Goal: Find specific page/section: Find specific page/section

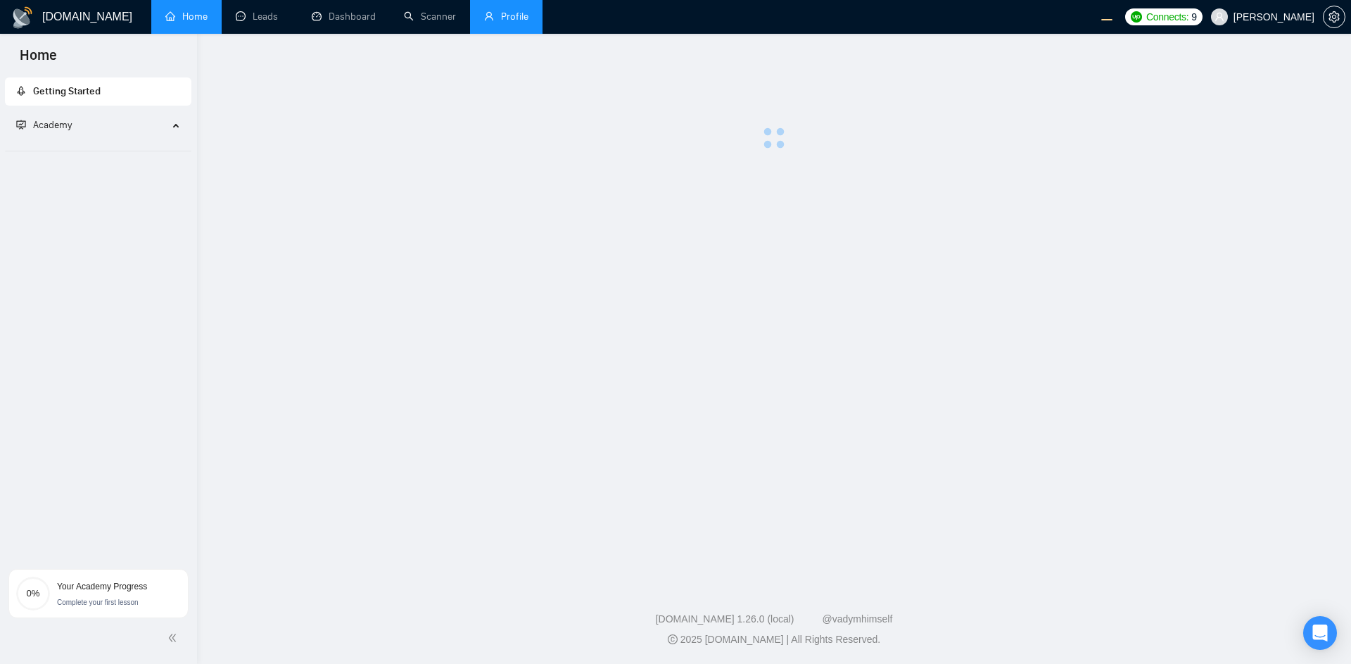
click at [493, 20] on link "Profile" at bounding box center [506, 17] width 44 height 12
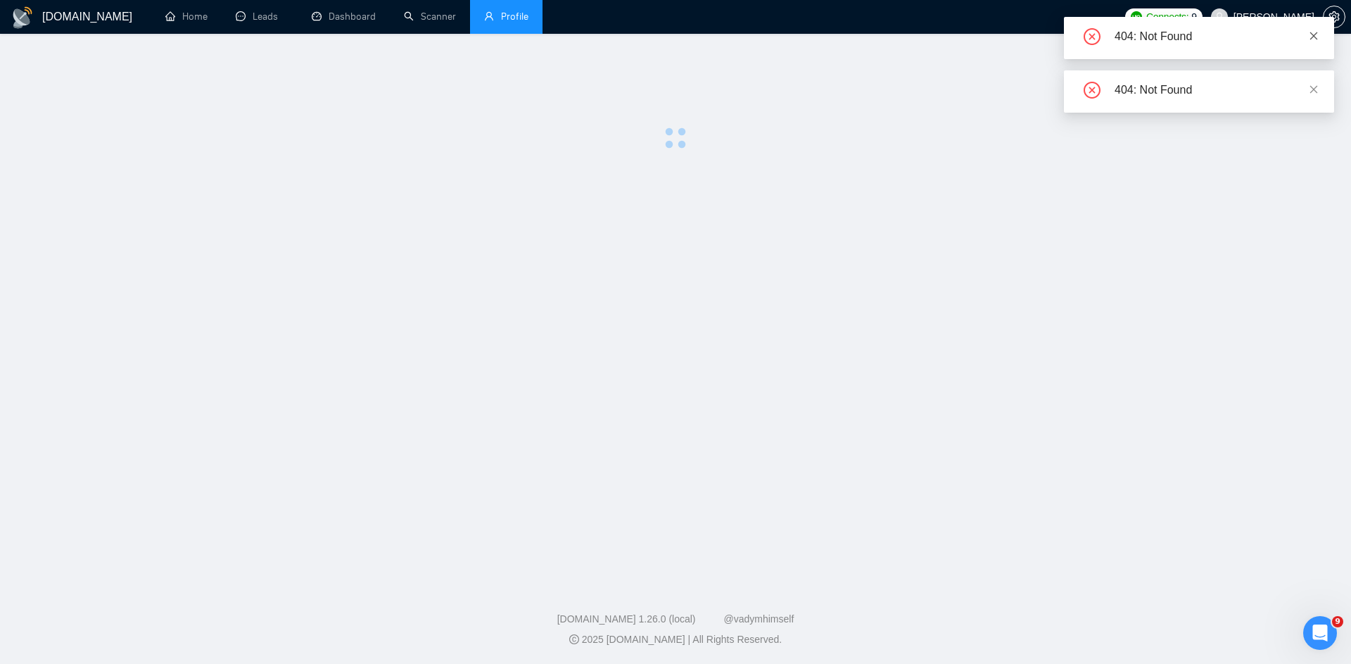
click at [1315, 34] on icon "close" at bounding box center [1314, 36] width 8 height 8
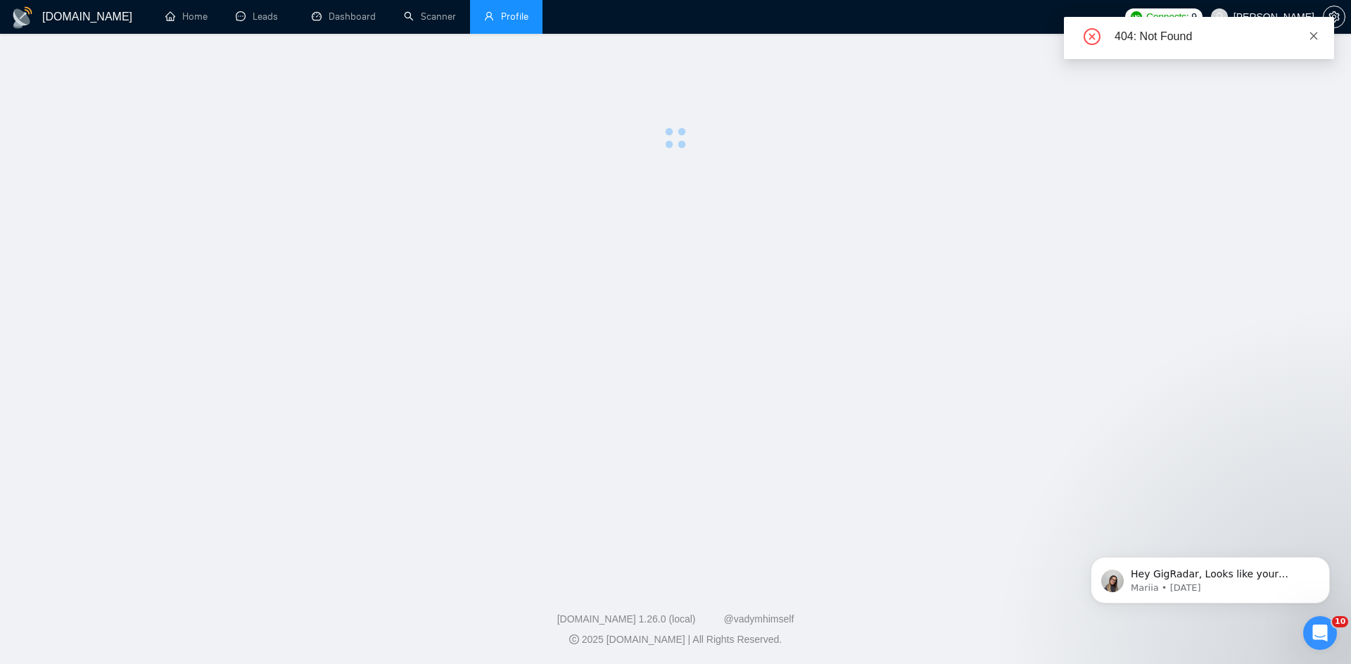
click at [1314, 32] on icon "close" at bounding box center [1314, 36] width 10 height 10
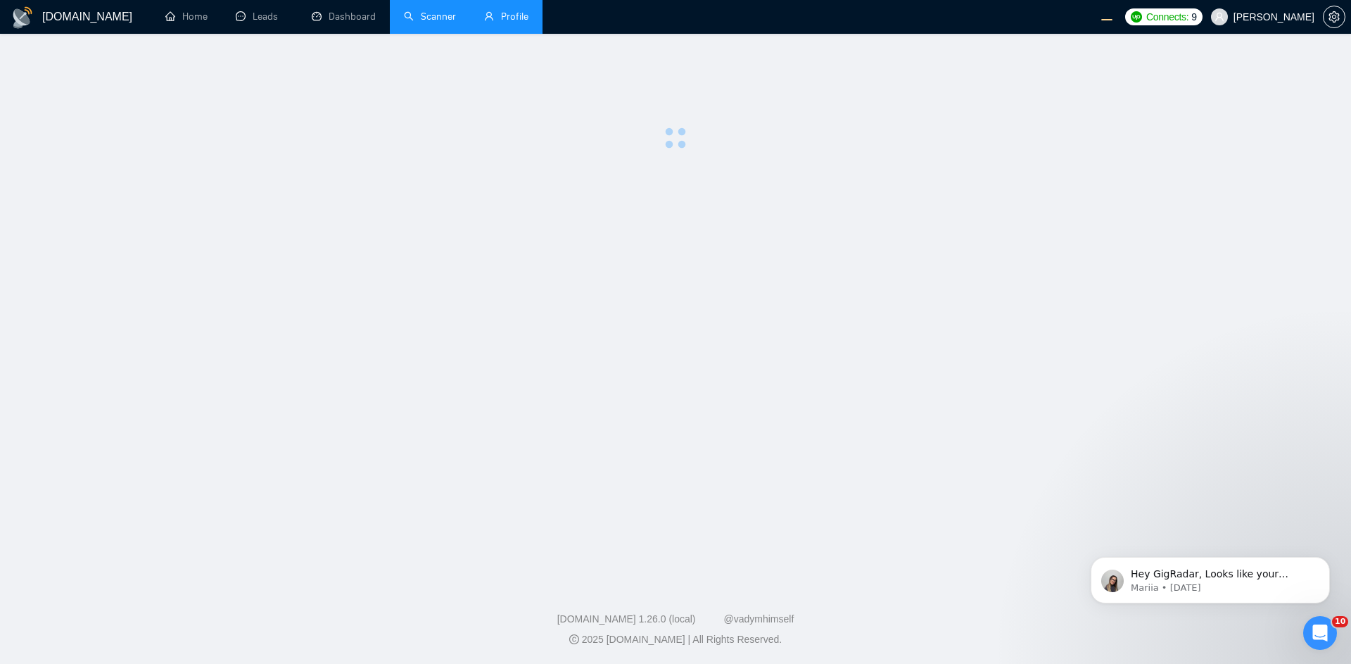
click at [441, 20] on link "Scanner" at bounding box center [430, 17] width 52 height 12
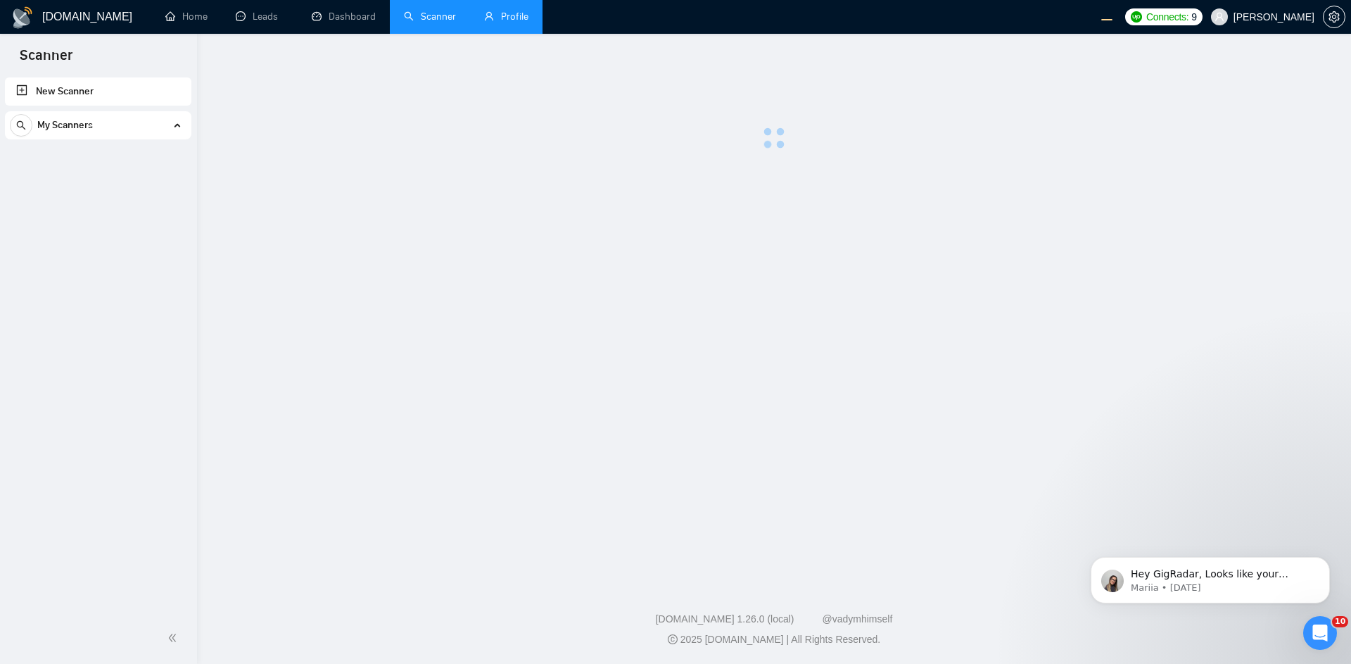
click at [520, 16] on link "Profile" at bounding box center [506, 17] width 44 height 12
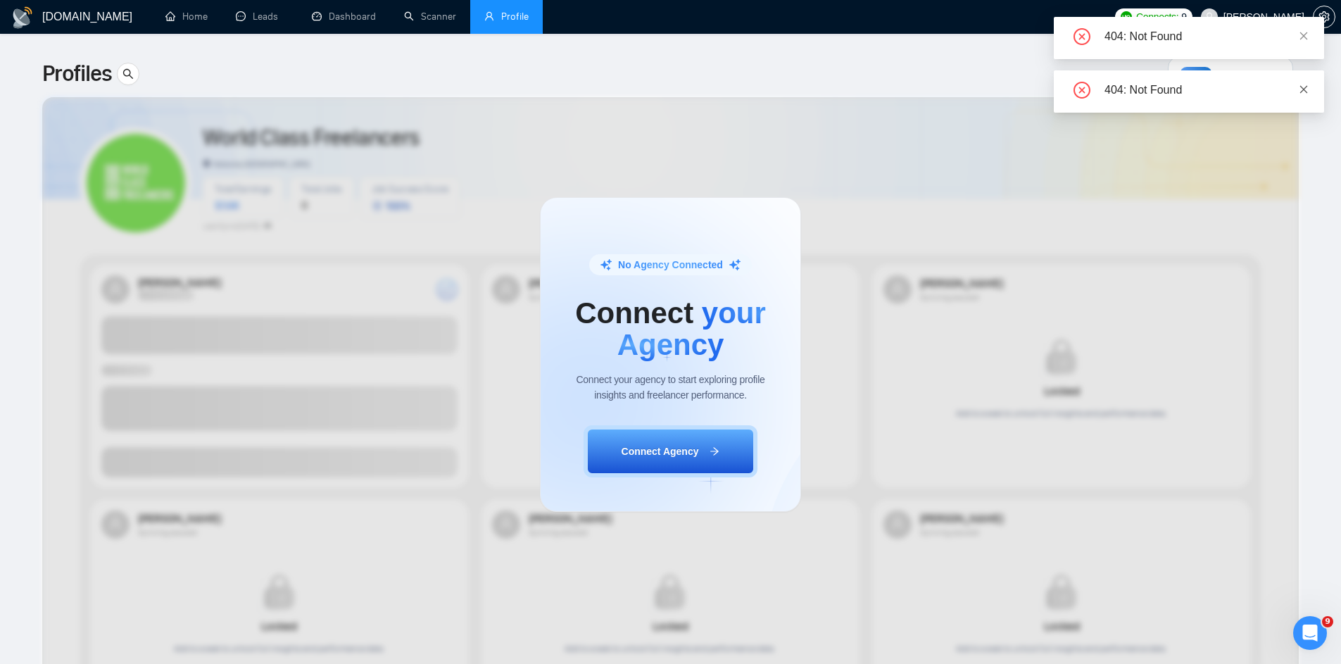
click at [1306, 93] on icon "close" at bounding box center [1303, 89] width 10 height 10
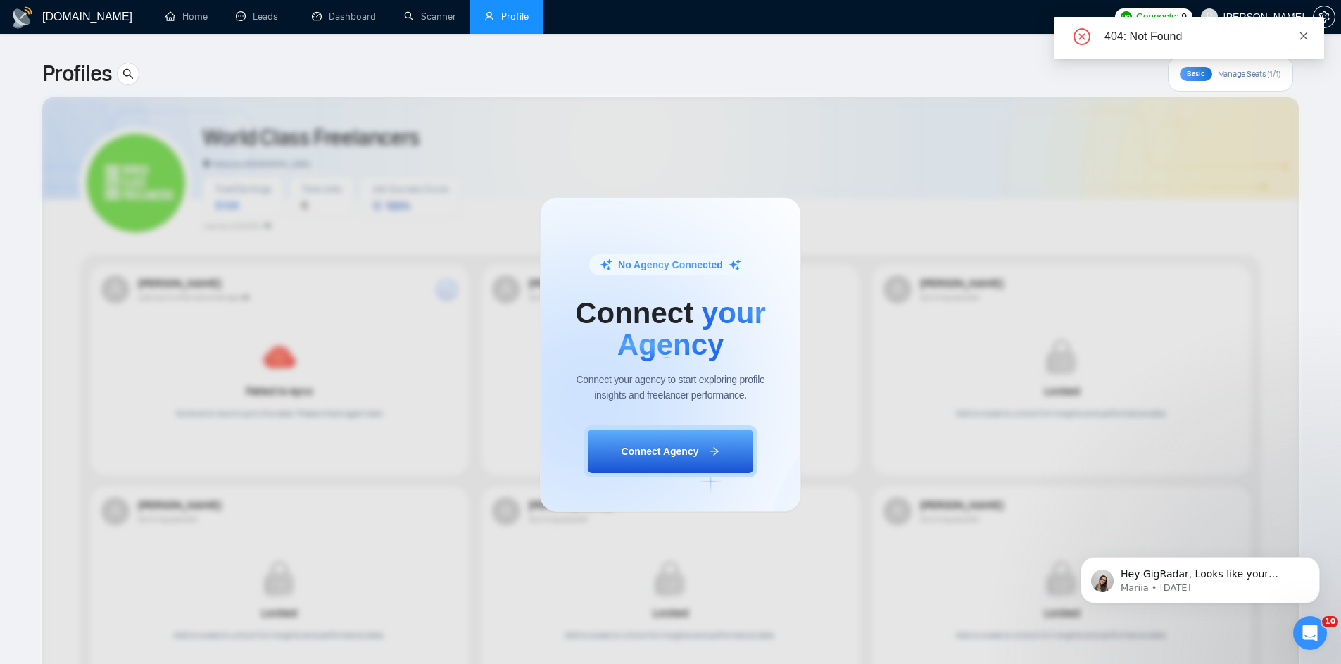
click at [1301, 37] on icon "close" at bounding box center [1303, 36] width 10 height 10
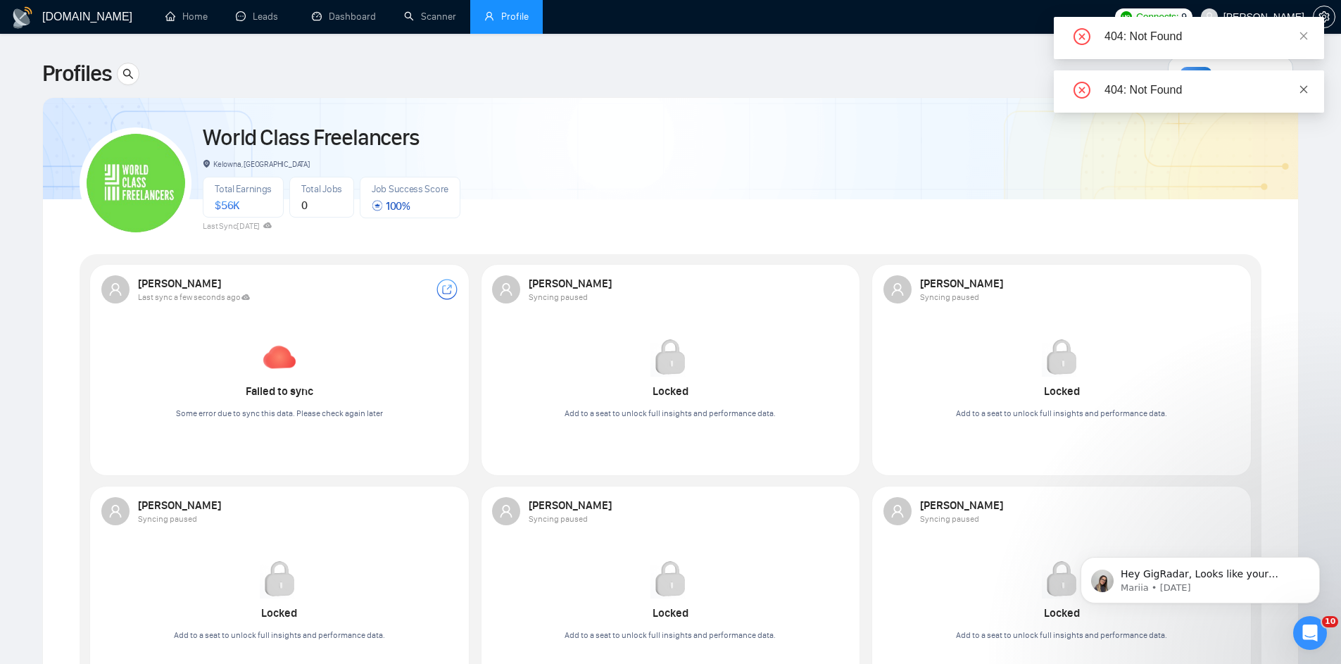
click at [1302, 94] on span at bounding box center [1303, 89] width 10 height 11
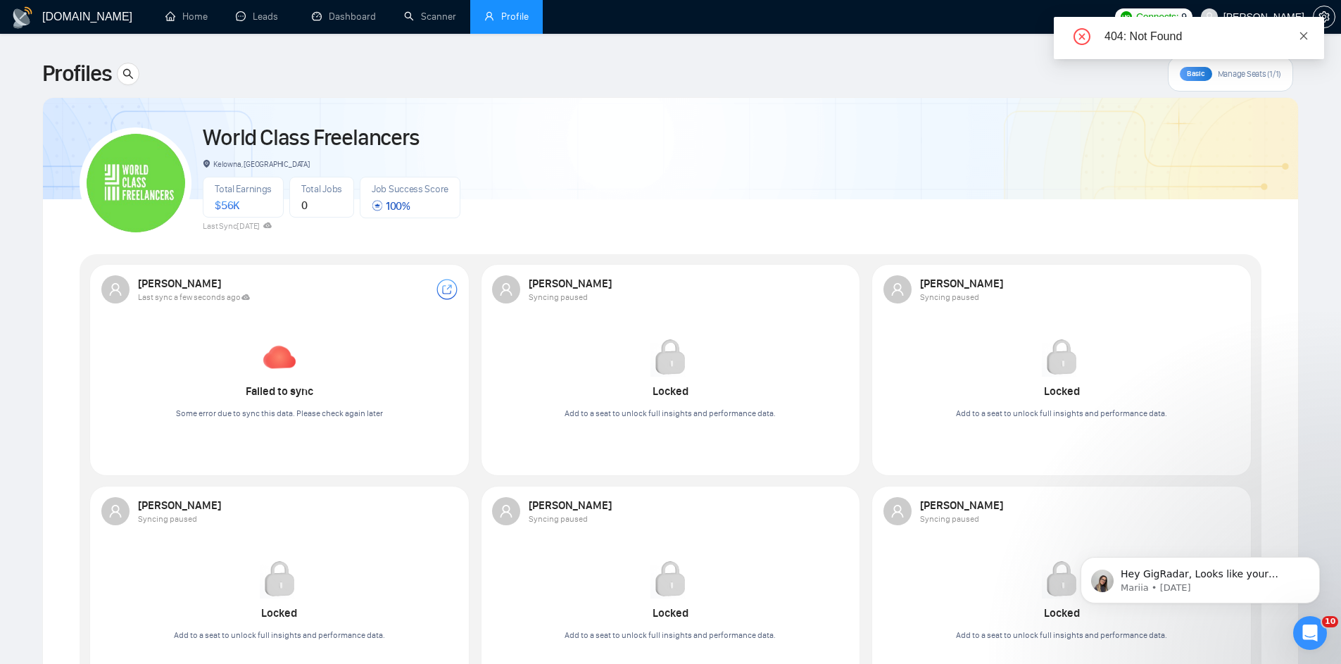
click at [1306, 43] on link at bounding box center [1303, 35] width 10 height 15
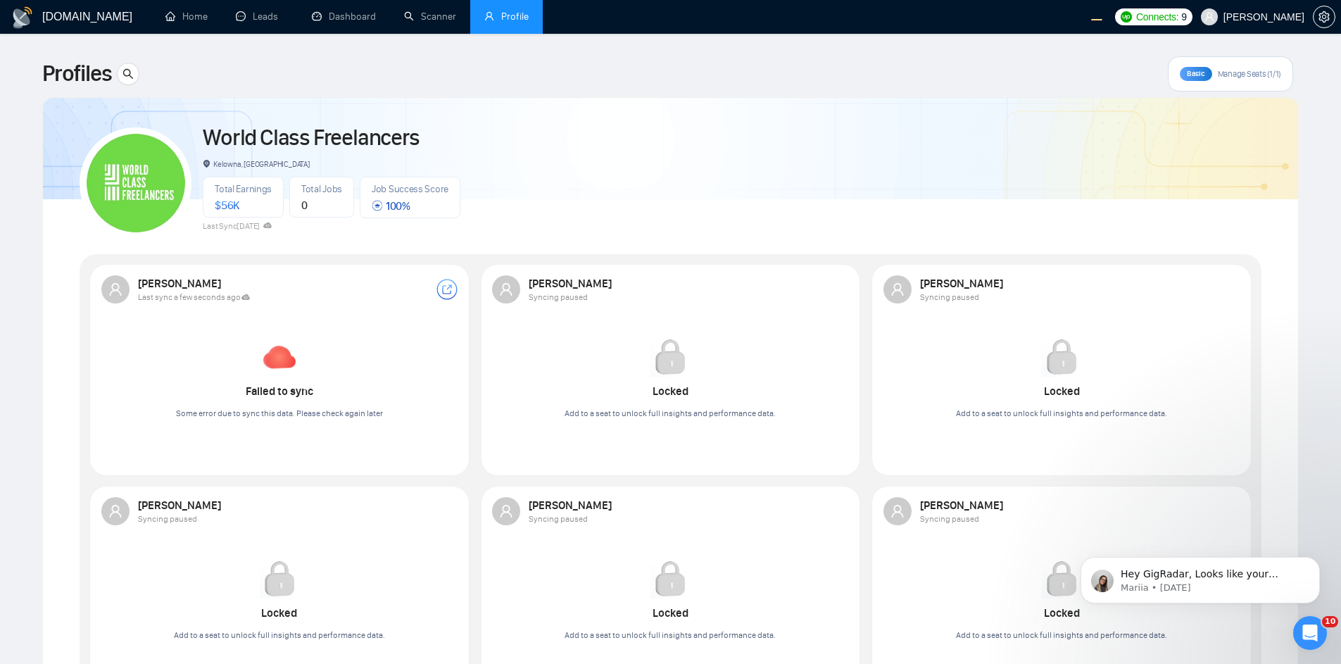
click at [322, 416] on span "Some error due to sync this data. Please check again later" at bounding box center [279, 413] width 207 height 10
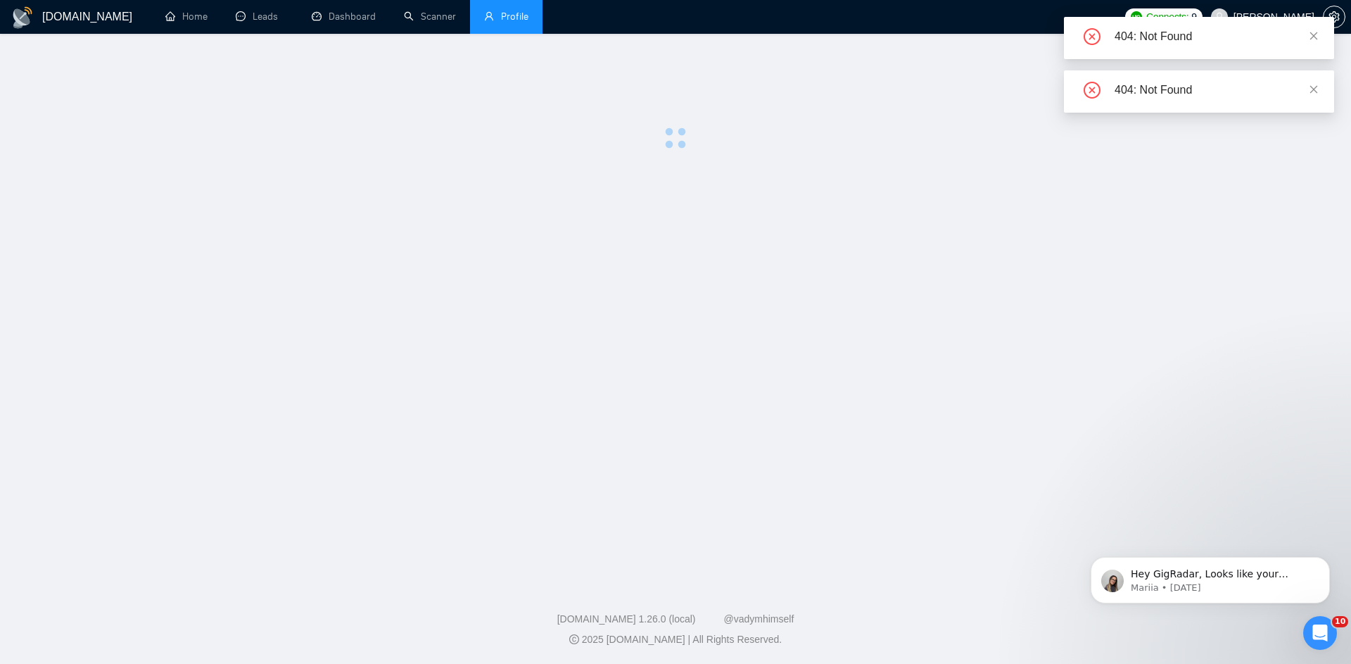
click at [1306, 37] on div "404: Not Found" at bounding box center [1216, 36] width 203 height 17
click at [1317, 32] on icon "close" at bounding box center [1314, 36] width 10 height 10
click at [1316, 38] on icon "close" at bounding box center [1314, 36] width 8 height 8
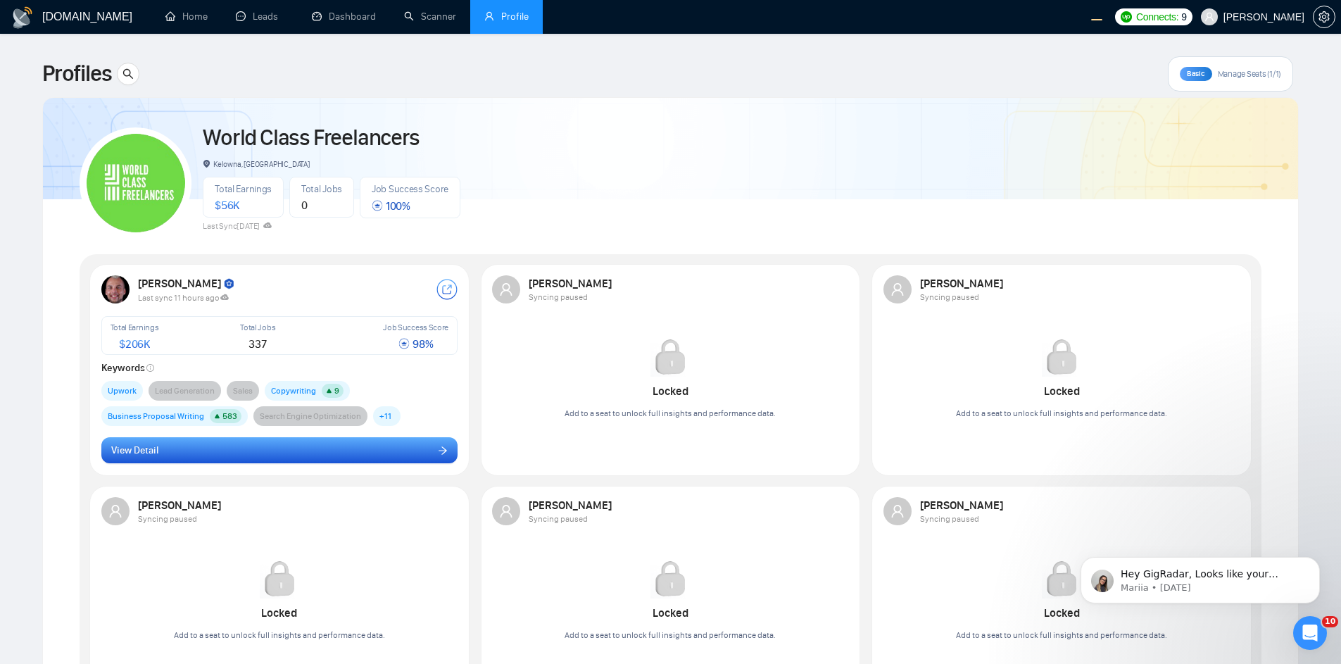
click at [319, 452] on button "View Detail" at bounding box center [279, 450] width 357 height 27
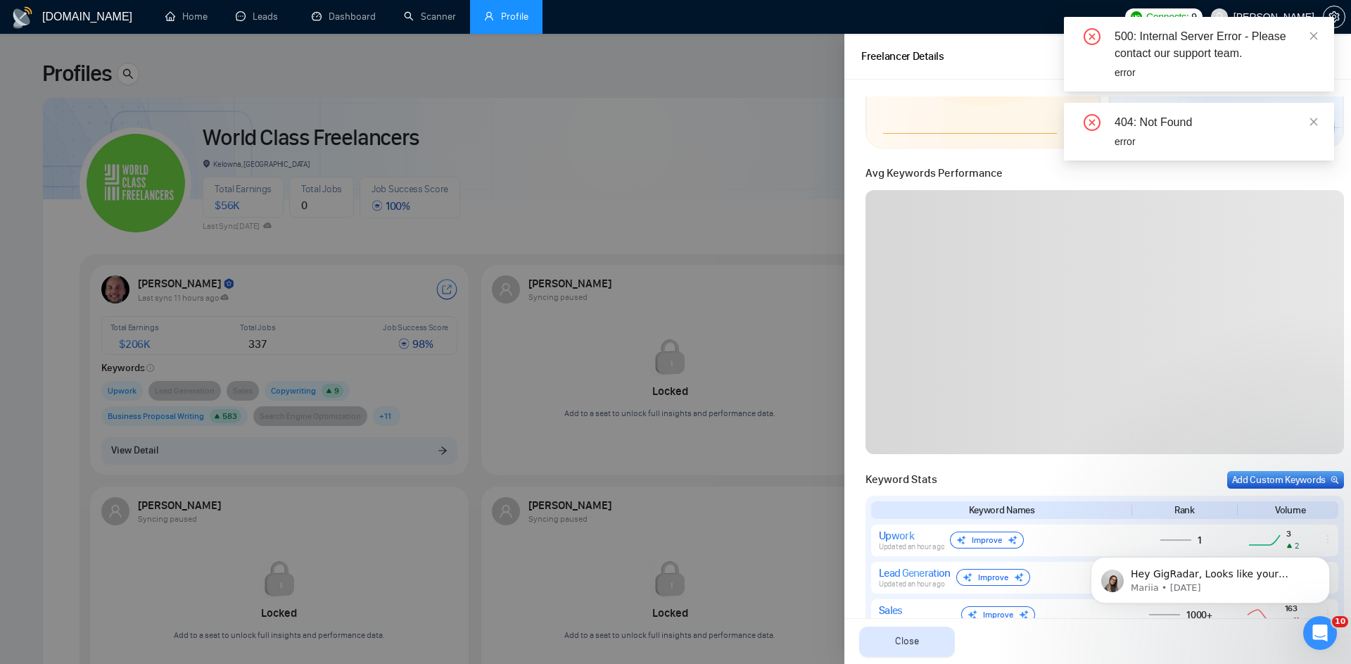
scroll to position [183, 0]
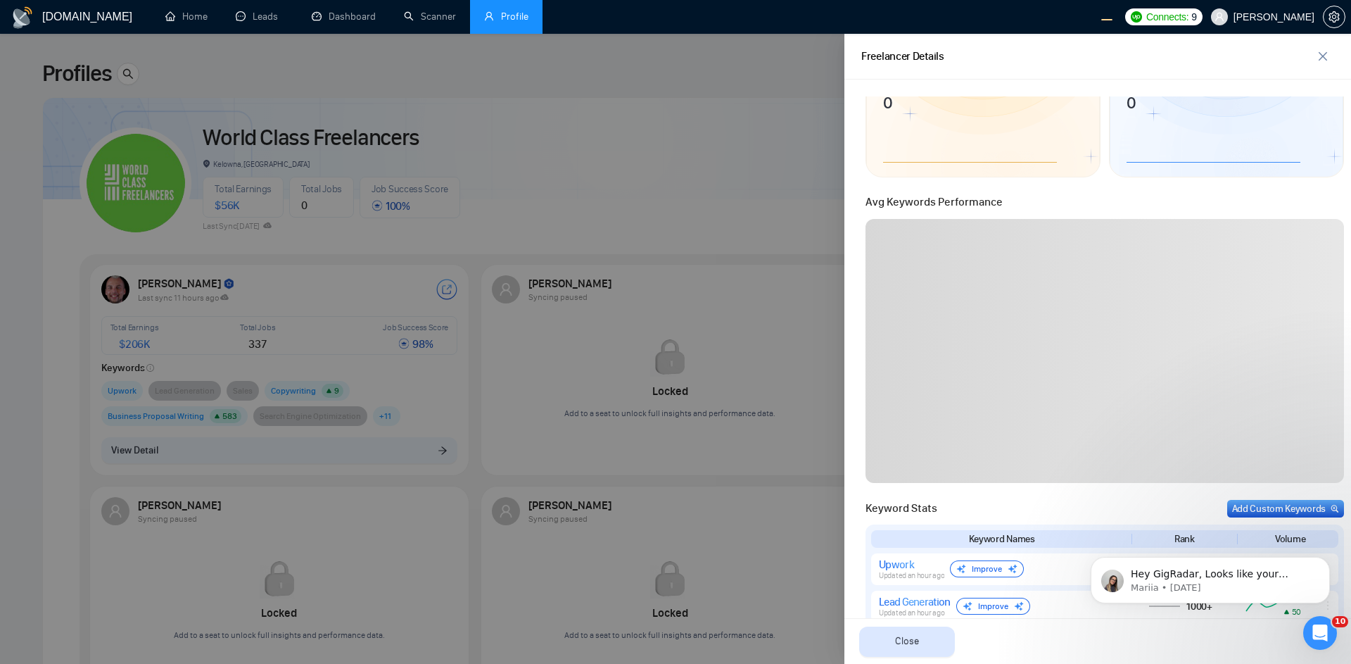
click at [673, 132] on div at bounding box center [675, 349] width 1351 height 630
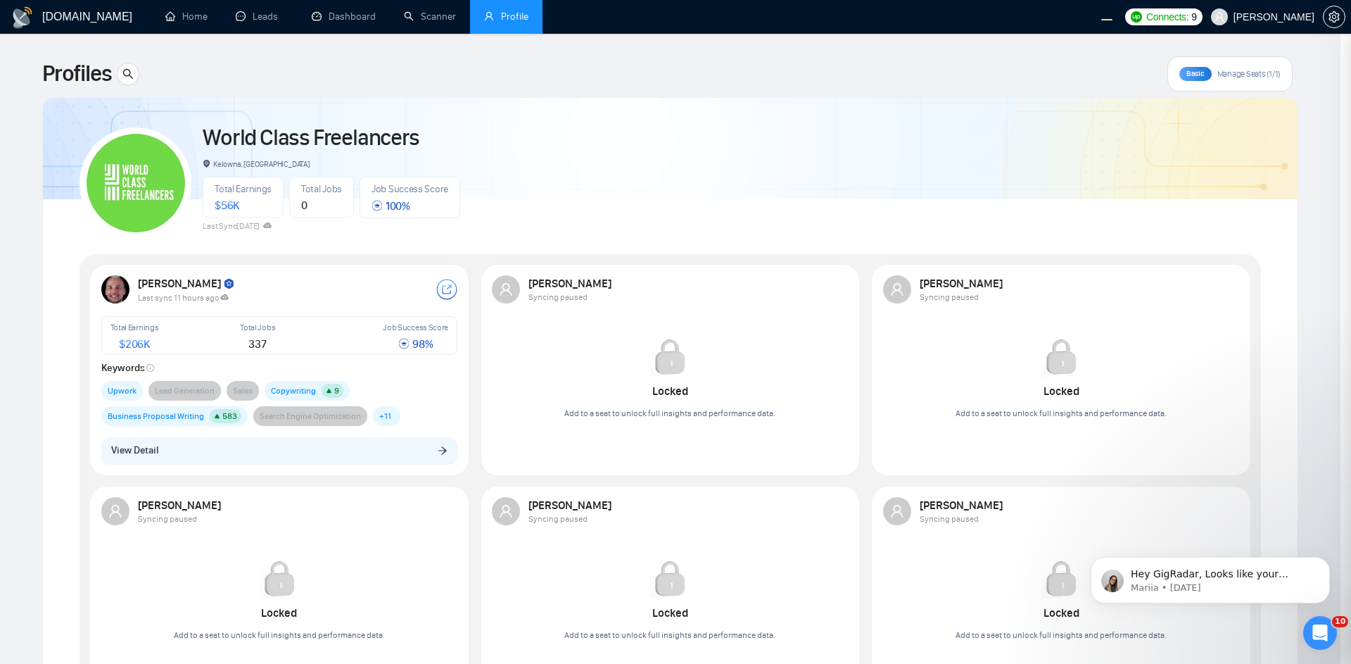
scroll to position [0, 0]
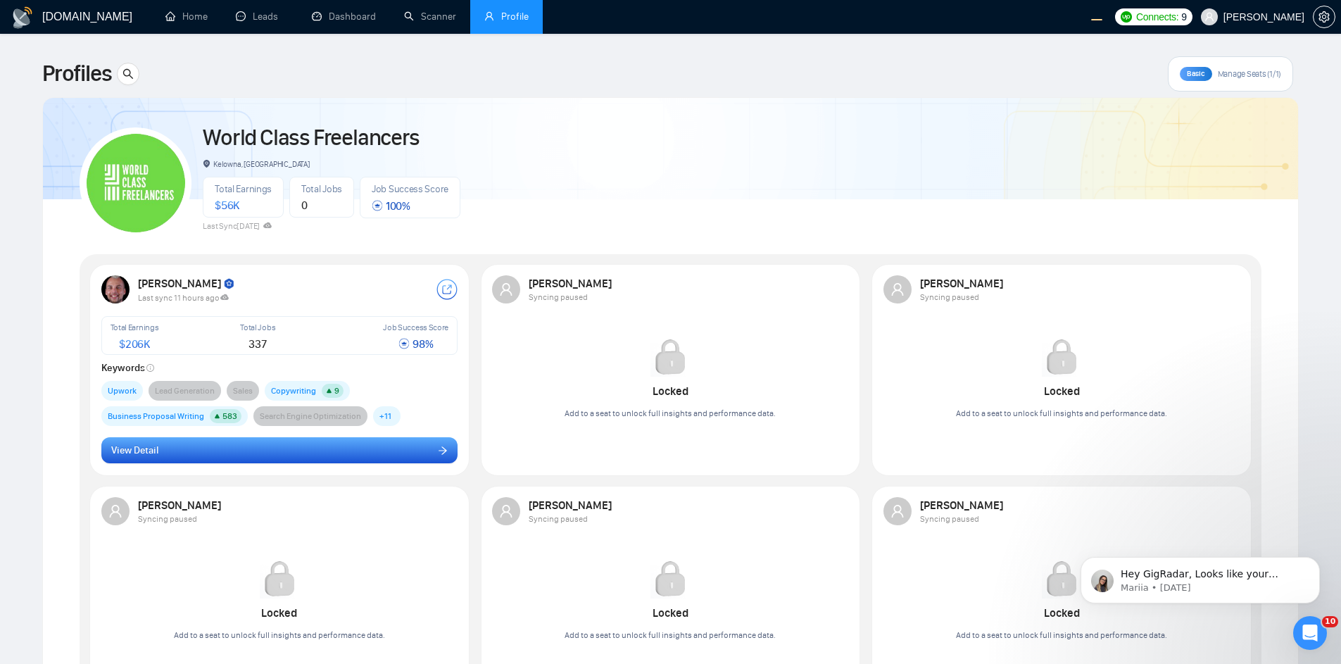
click at [291, 448] on button "View Detail" at bounding box center [279, 450] width 357 height 27
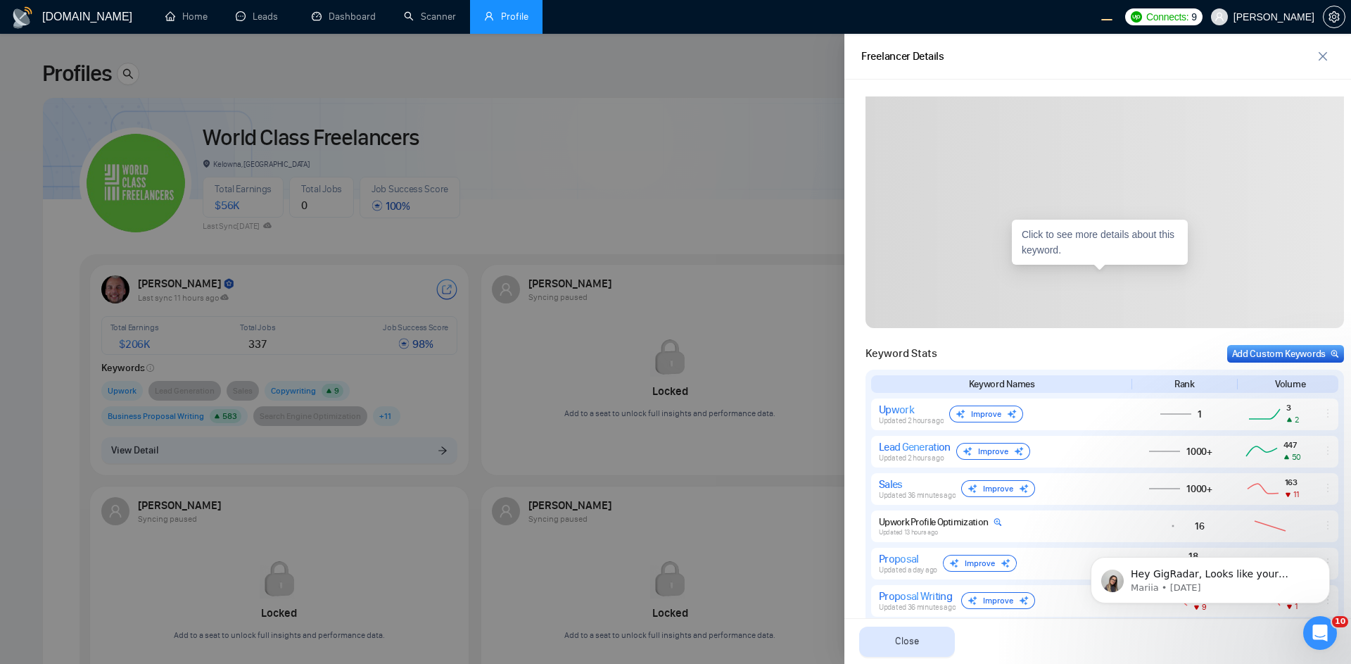
scroll to position [169, 0]
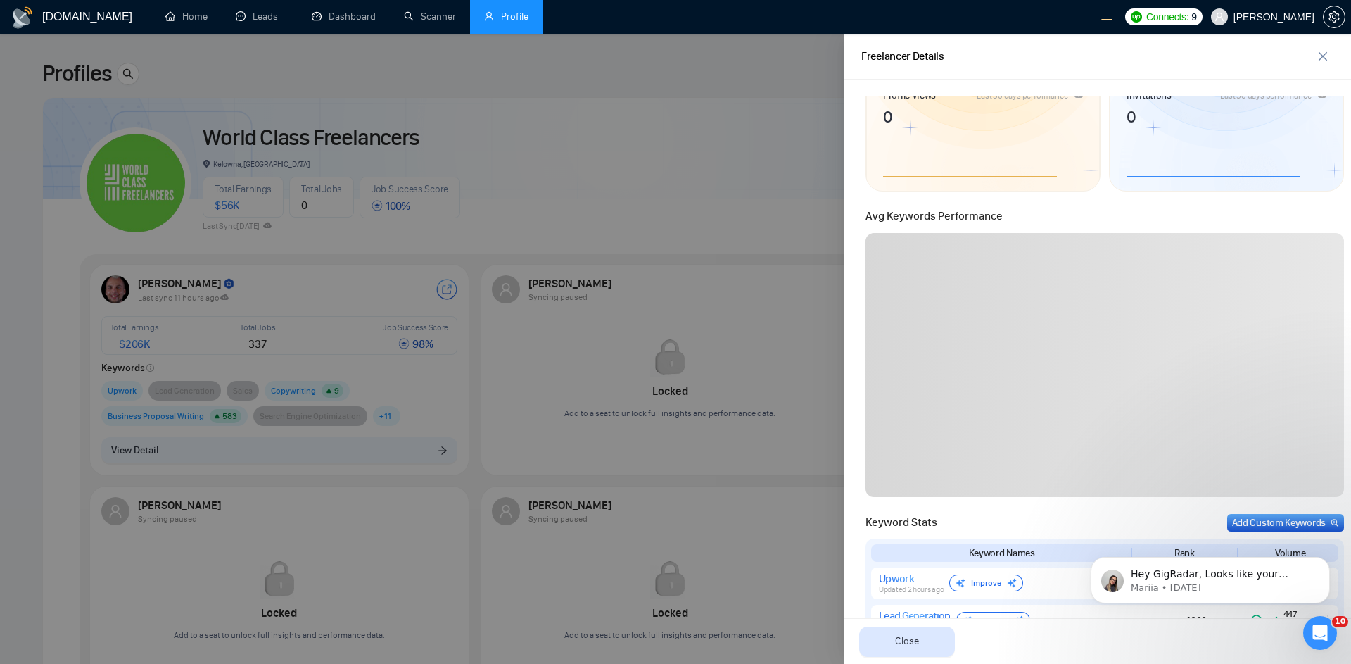
click at [728, 154] on div at bounding box center [675, 349] width 1351 height 630
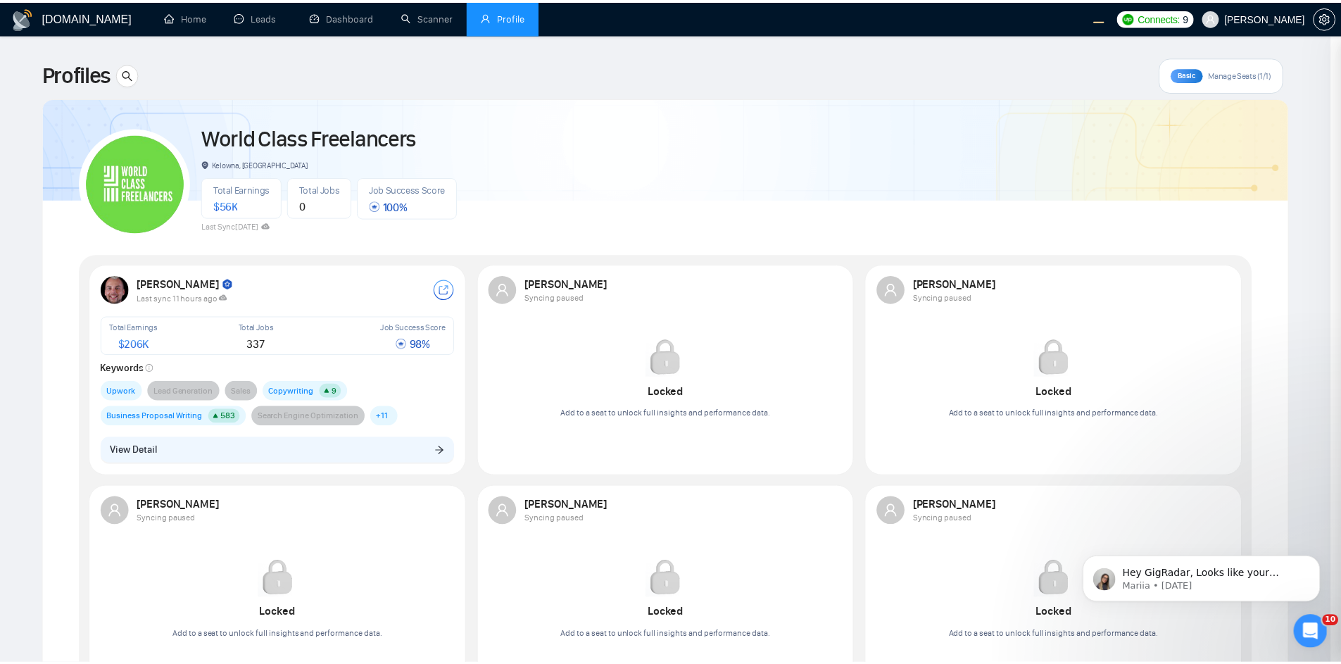
scroll to position [0, 0]
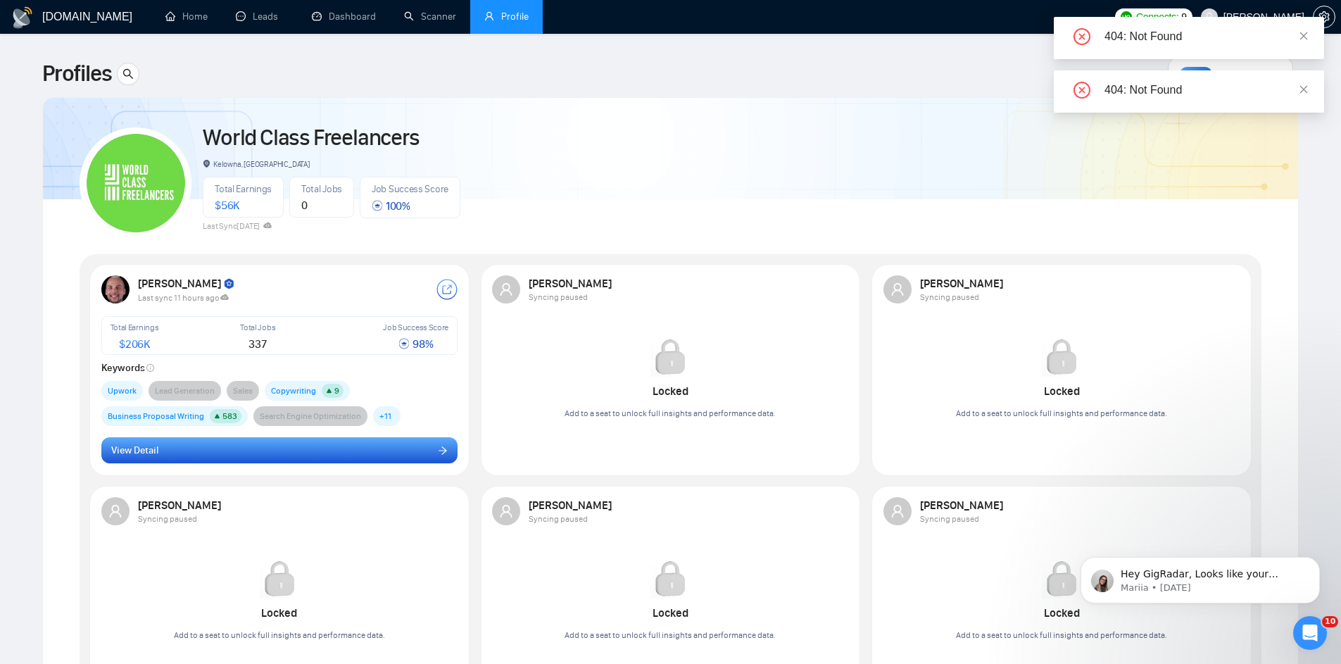
click at [319, 463] on button "View Detail" at bounding box center [279, 450] width 357 height 27
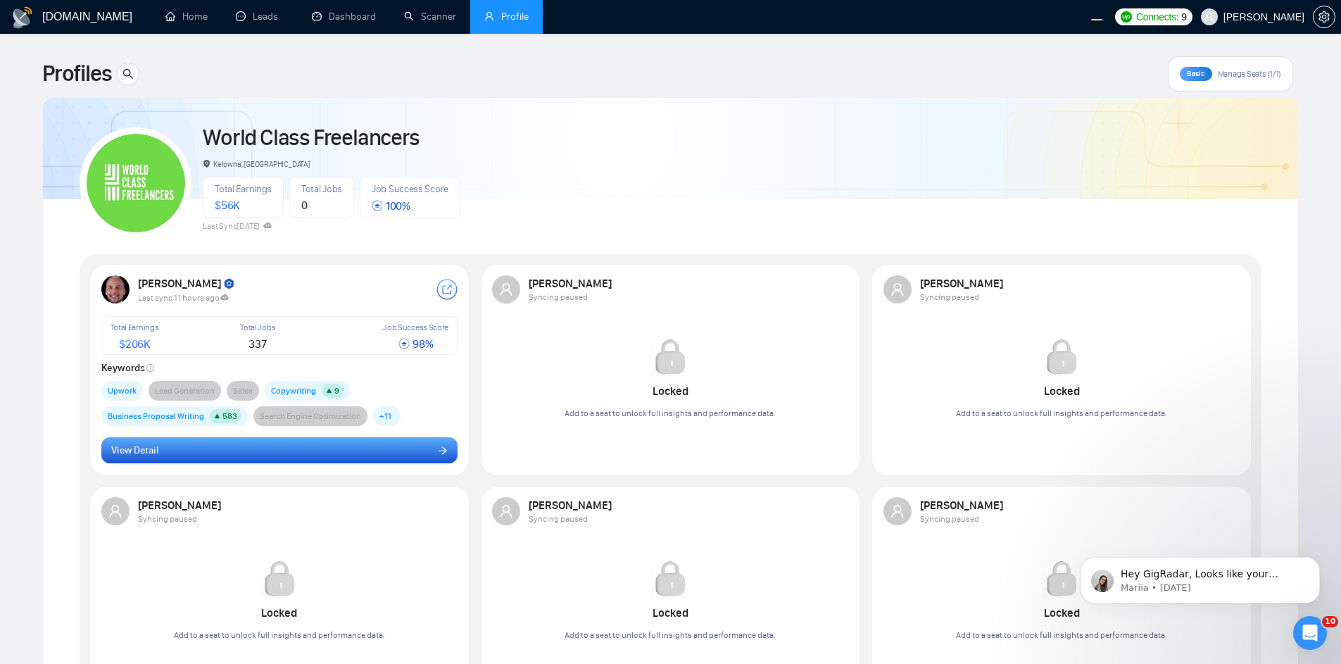
click at [426, 462] on button "View Detail" at bounding box center [279, 450] width 357 height 27
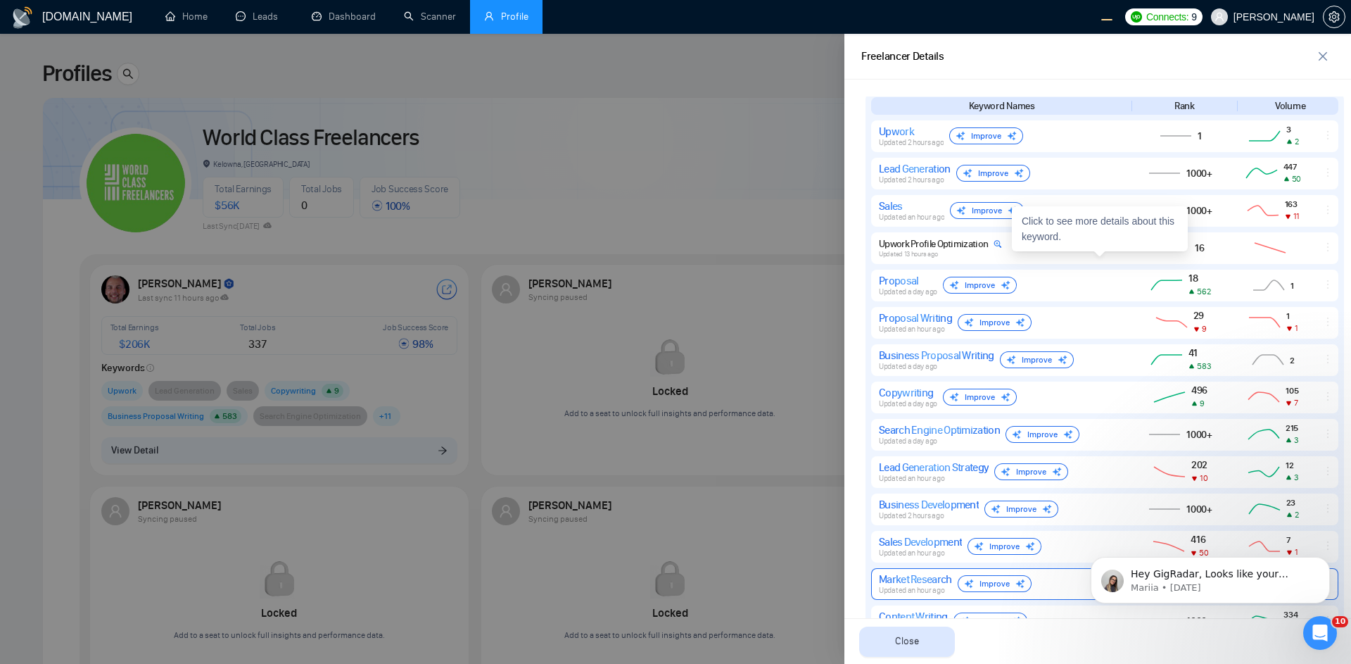
scroll to position [591, 0]
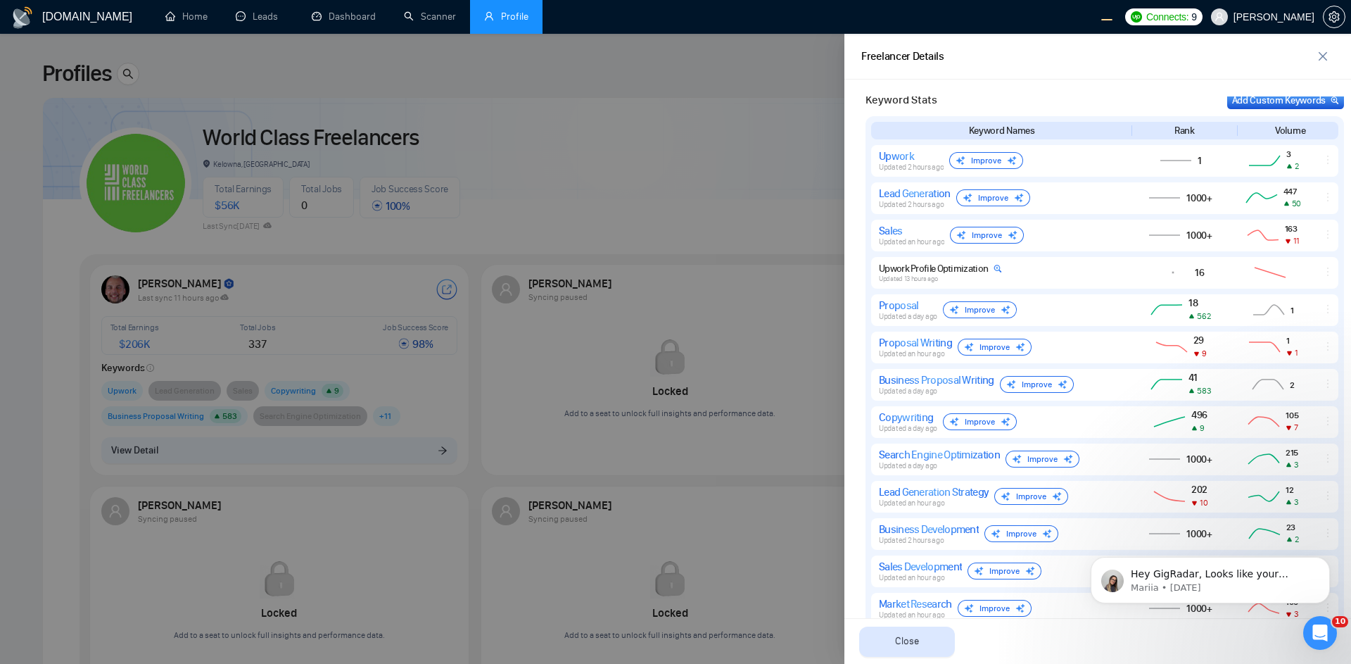
click at [346, 230] on div at bounding box center [675, 349] width 1351 height 630
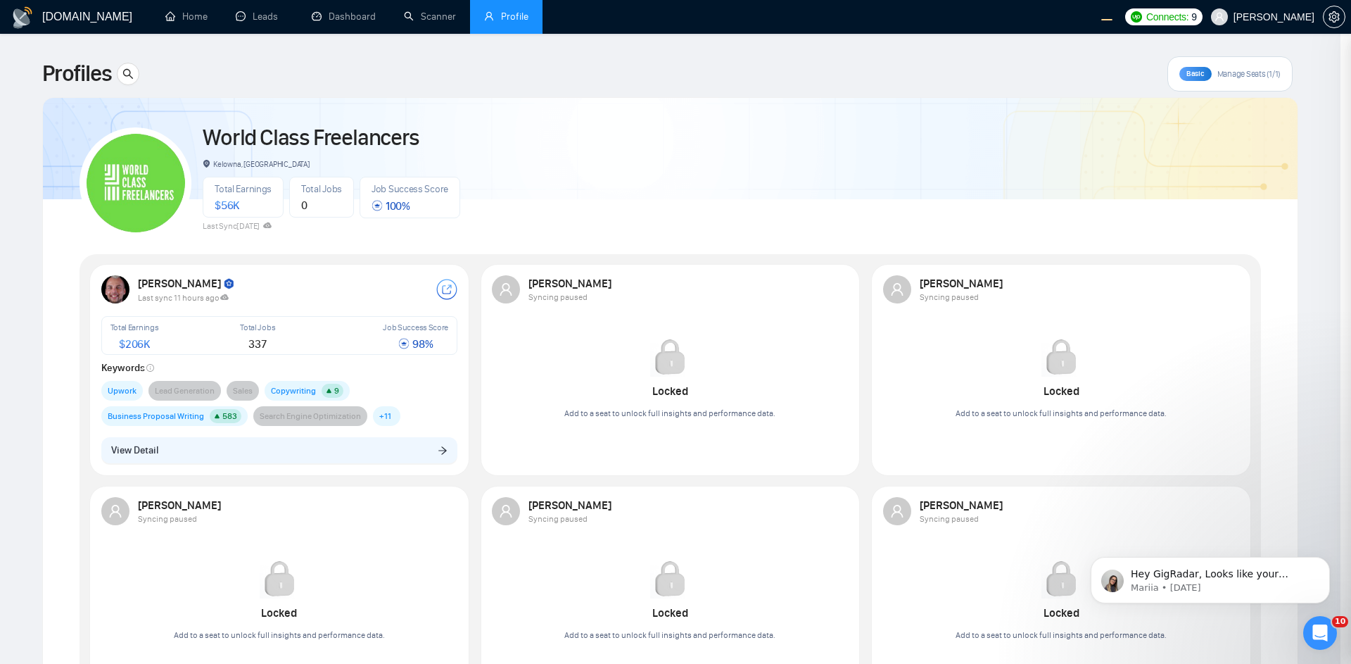
scroll to position [0, 0]
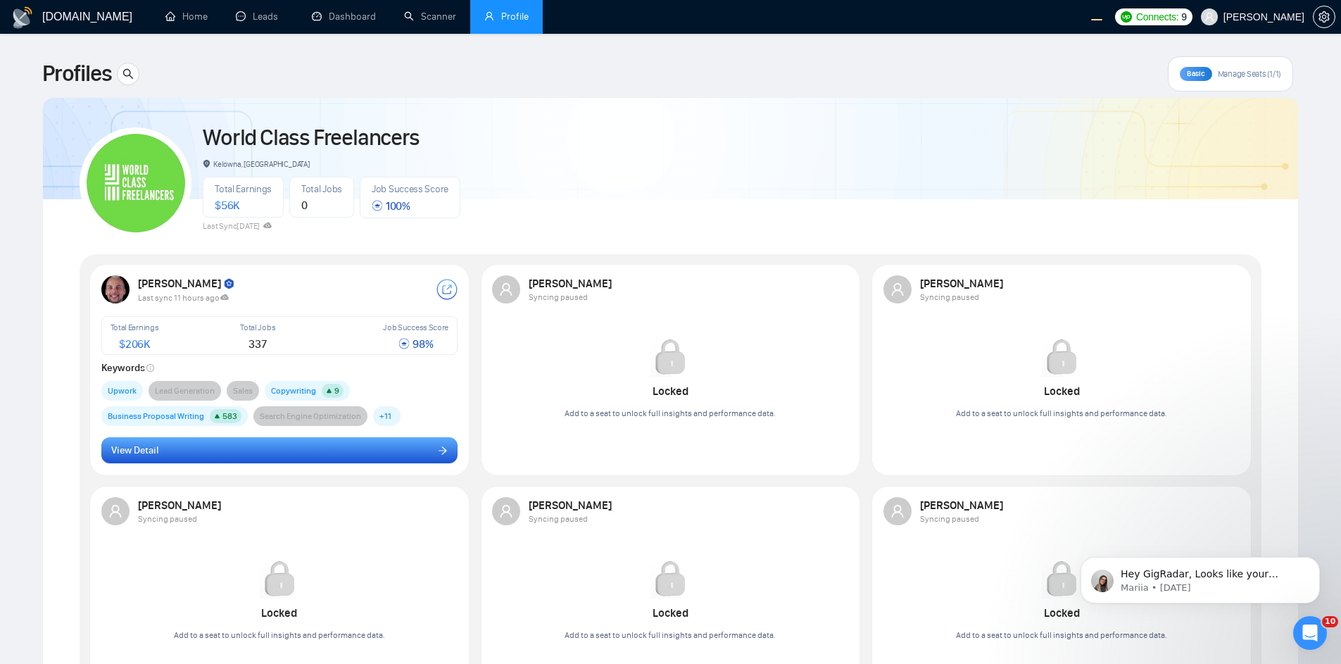
click at [322, 449] on button "View Detail" at bounding box center [279, 450] width 357 height 27
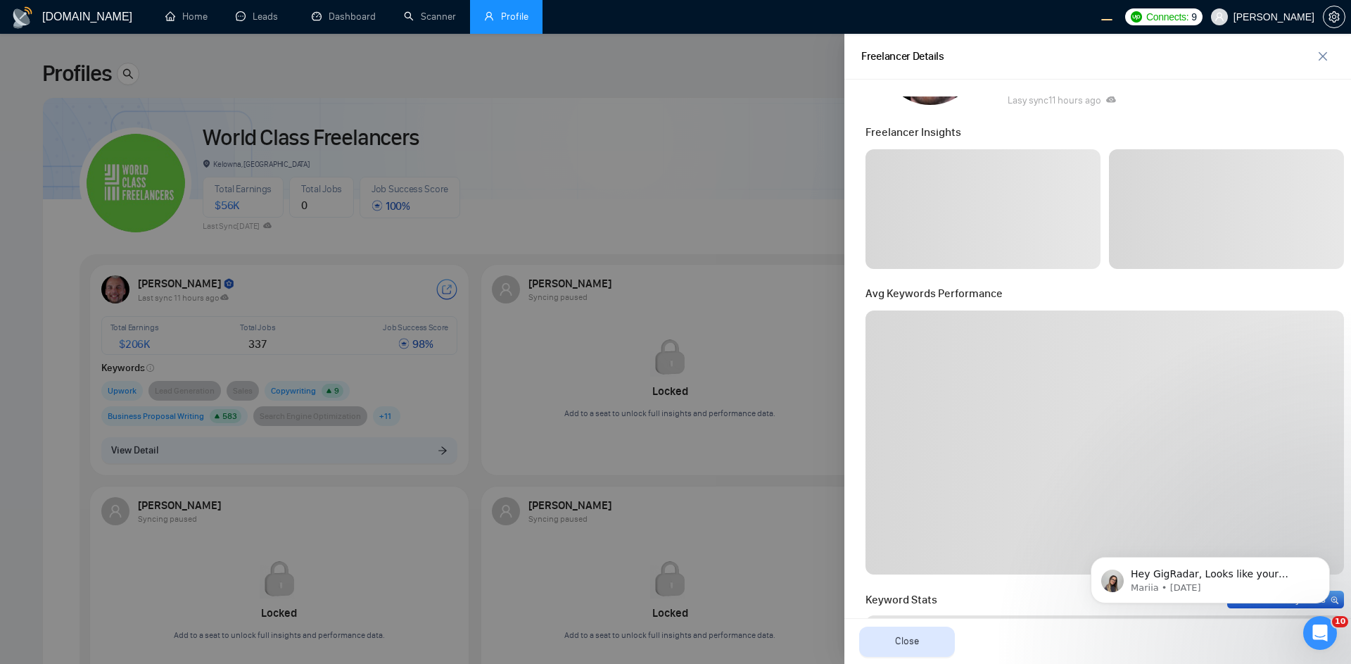
scroll to position [169, 0]
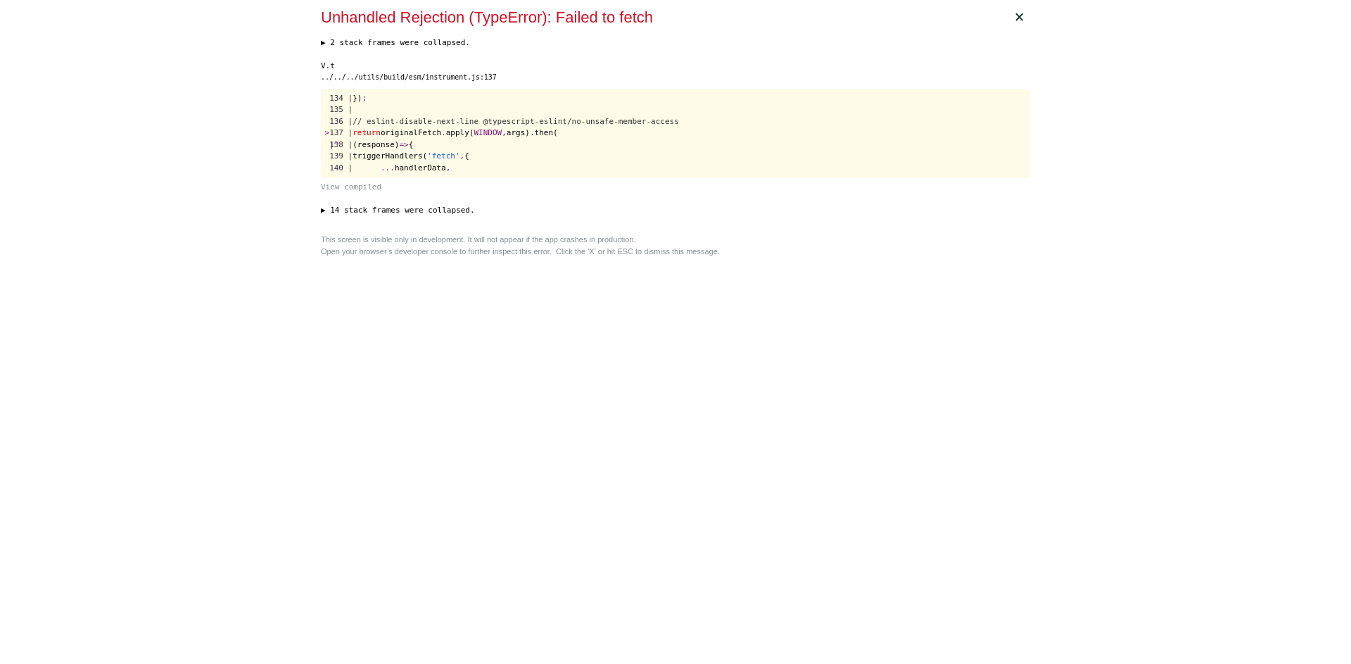
click at [600, 361] on div "× Unhandled Rejection (TypeError): Failed to fetch ▶ 2 stack frames were collap…" at bounding box center [675, 332] width 721 height 664
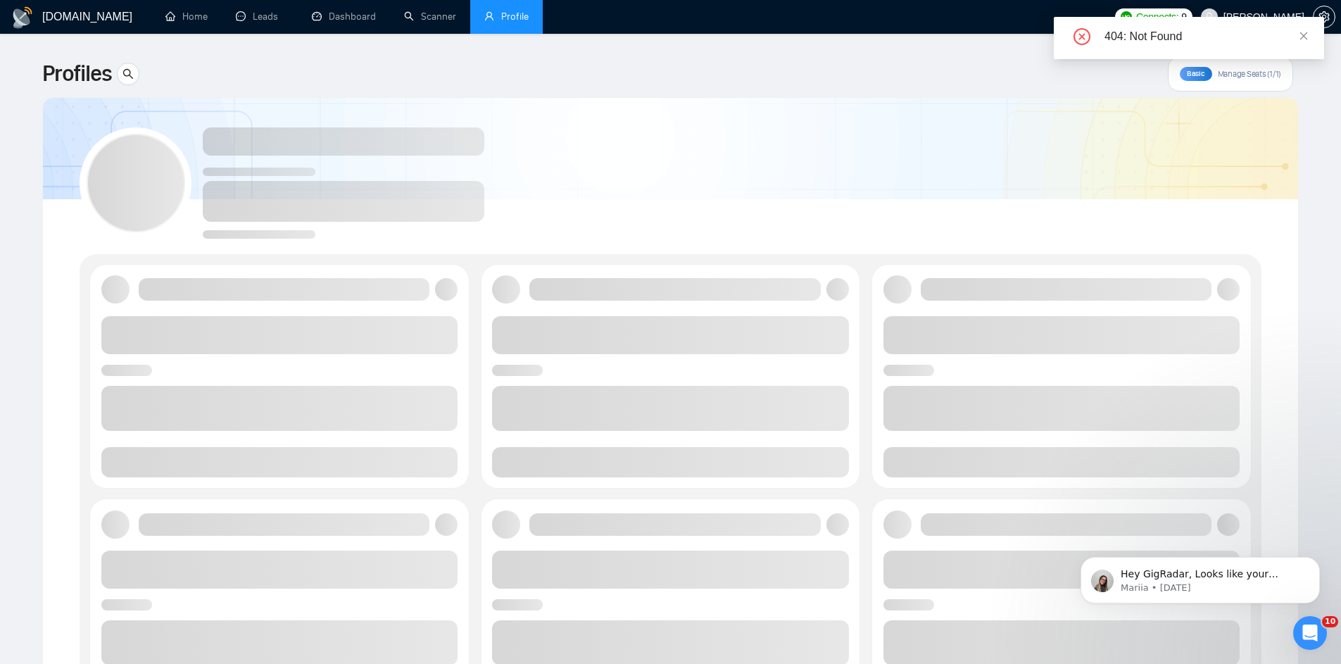
click at [1310, 39] on div "404: Not Found" at bounding box center [1189, 38] width 270 height 42
click at [1304, 35] on icon "close" at bounding box center [1304, 36] width 8 height 8
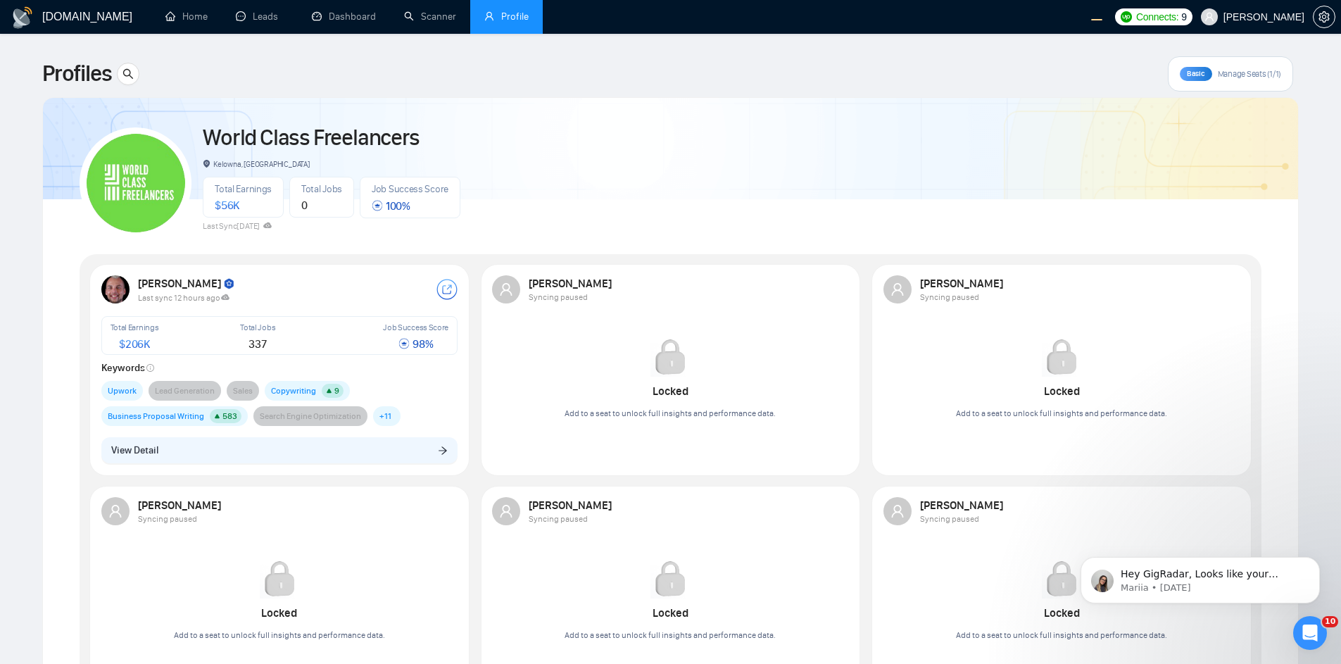
click at [267, 448] on button "View Detail" at bounding box center [279, 450] width 357 height 27
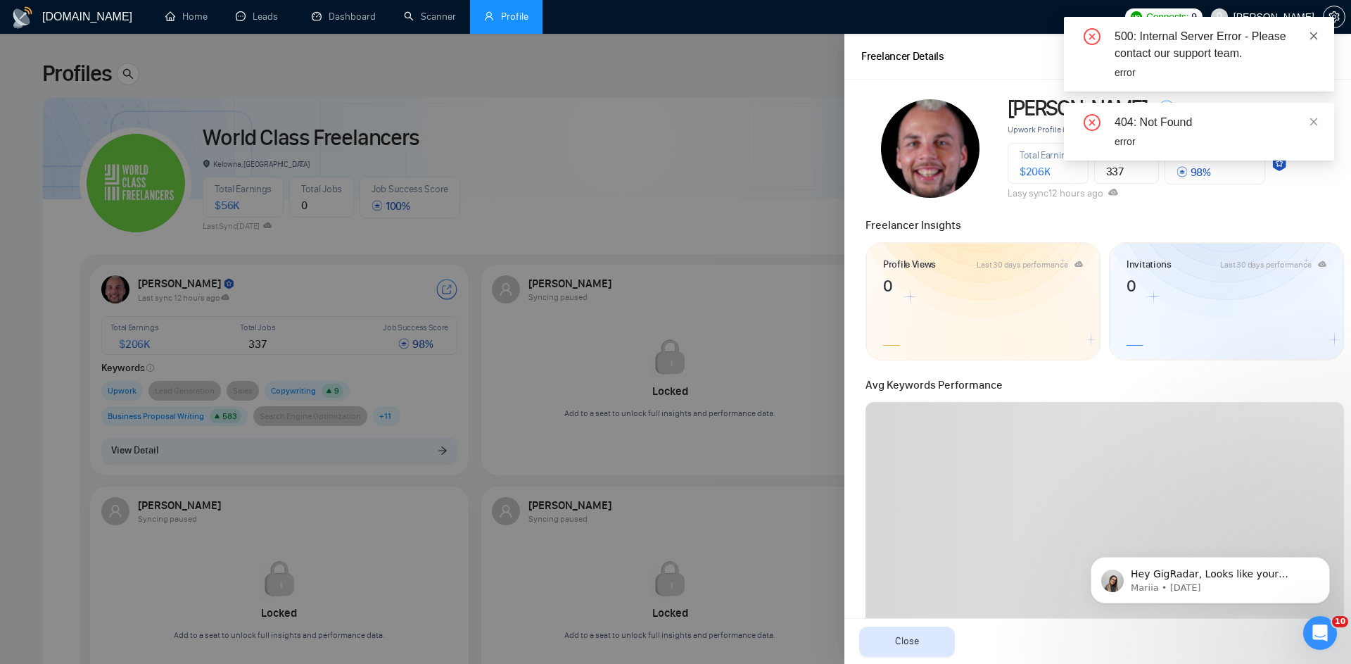
click at [1315, 33] on icon "close" at bounding box center [1314, 36] width 10 height 10
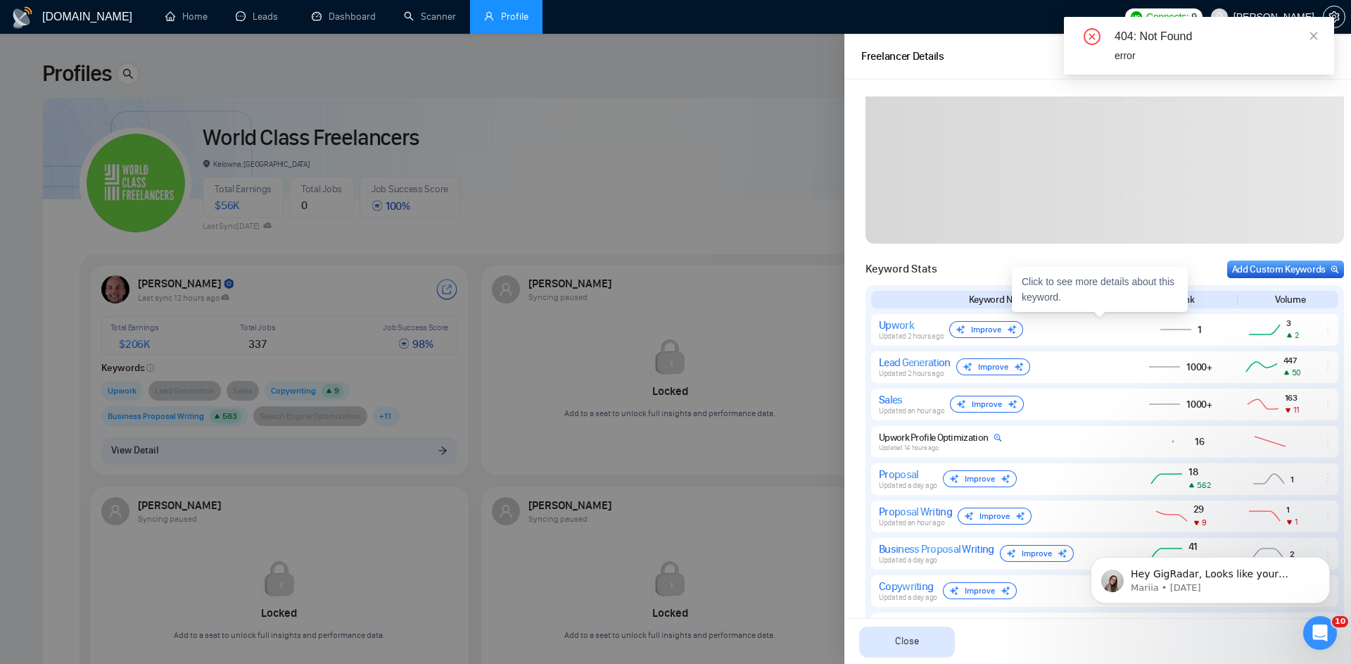
scroll to position [84, 0]
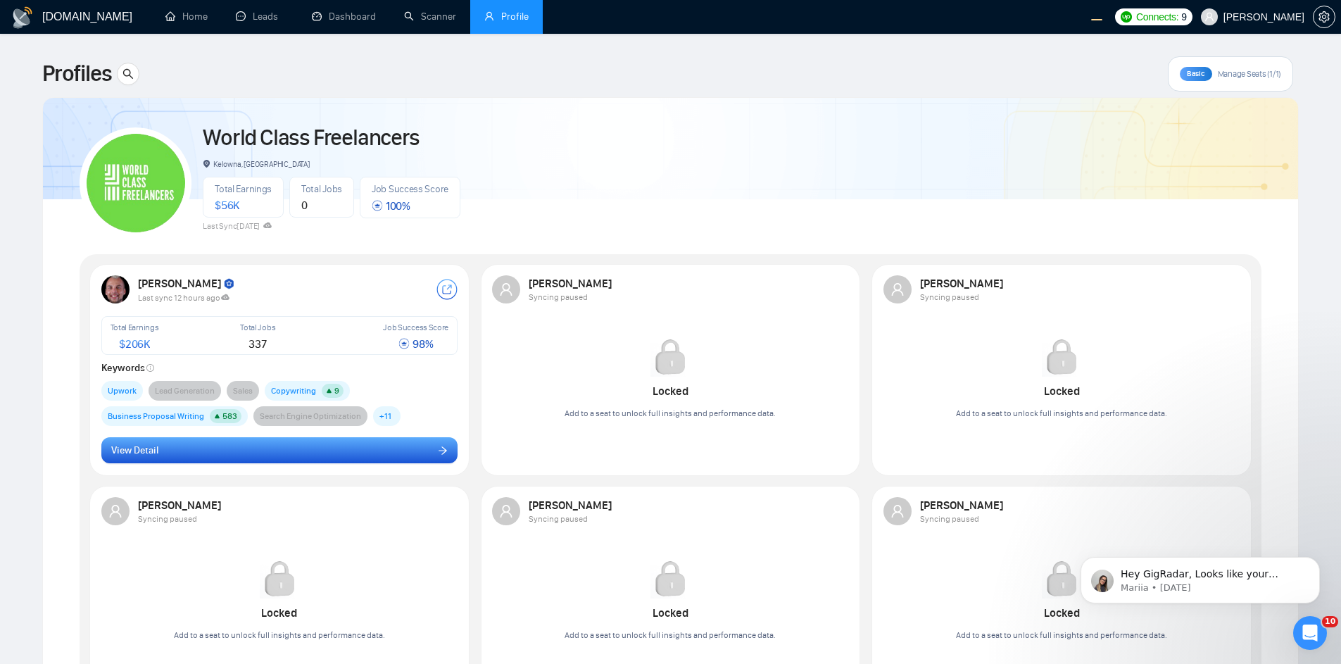
click at [275, 458] on button "View Detail" at bounding box center [279, 450] width 357 height 27
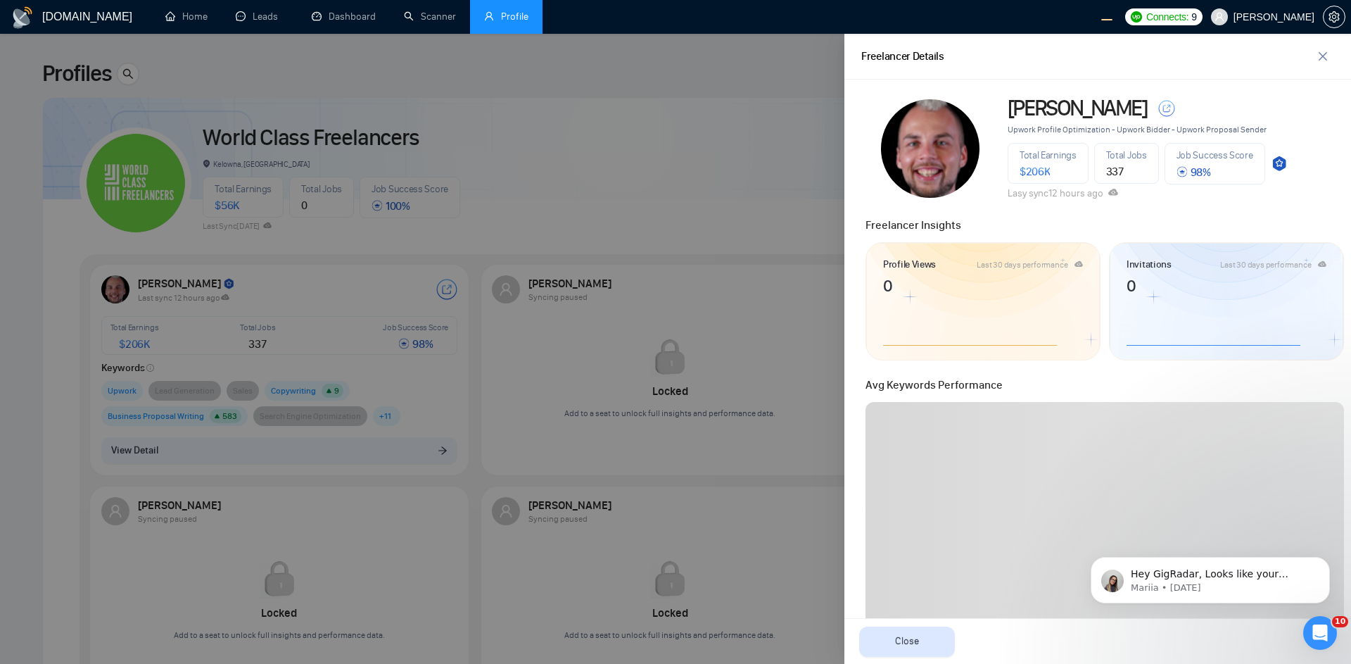
click at [366, 257] on div at bounding box center [675, 349] width 1351 height 630
click at [1317, 51] on icon "close" at bounding box center [1322, 56] width 11 height 11
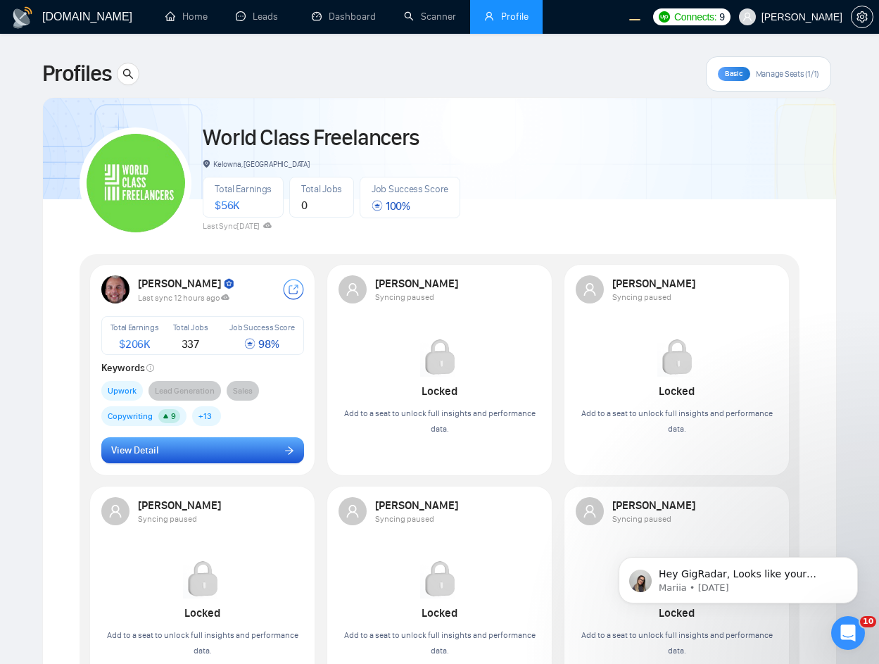
click at [240, 444] on button "View Detail" at bounding box center [202, 450] width 203 height 27
click at [243, 448] on button "View Detail" at bounding box center [202, 450] width 203 height 27
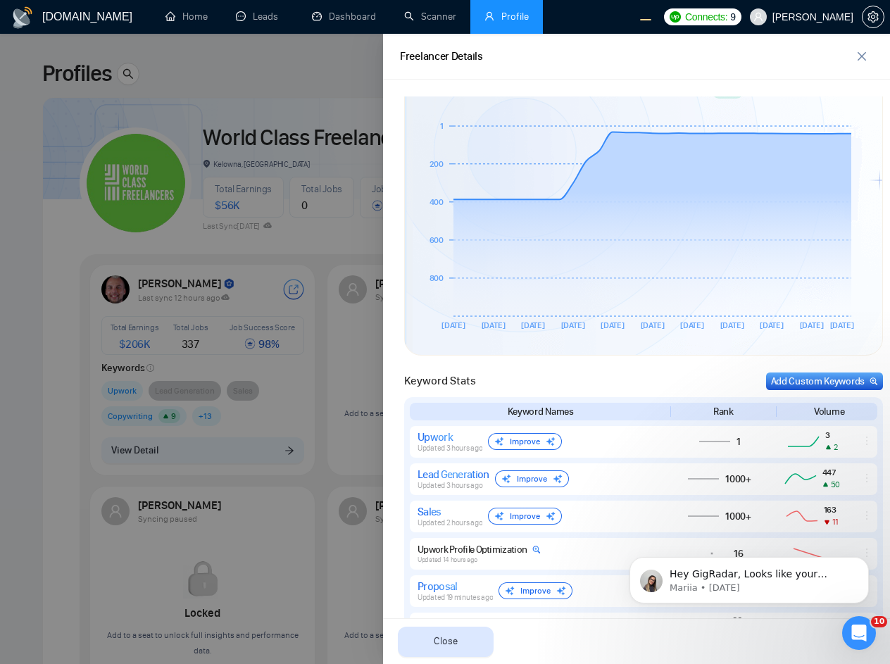
scroll to position [305, 0]
